Goal: Navigation & Orientation: Find specific page/section

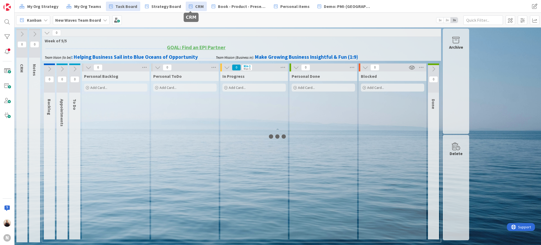
click at [195, 7] on span "CRM" at bounding box center [199, 6] width 8 height 6
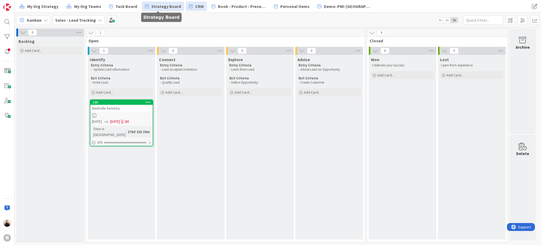
click at [169, 7] on span "Strategy Board" at bounding box center [166, 6] width 30 height 6
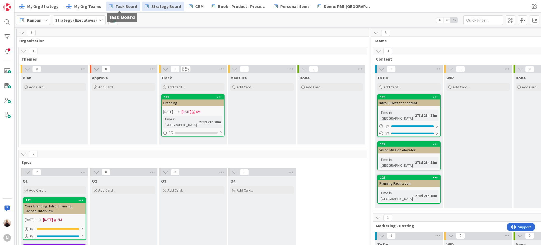
click at [119, 7] on span "Task Board" at bounding box center [126, 6] width 22 height 6
